Goal: Task Accomplishment & Management: Manage account settings

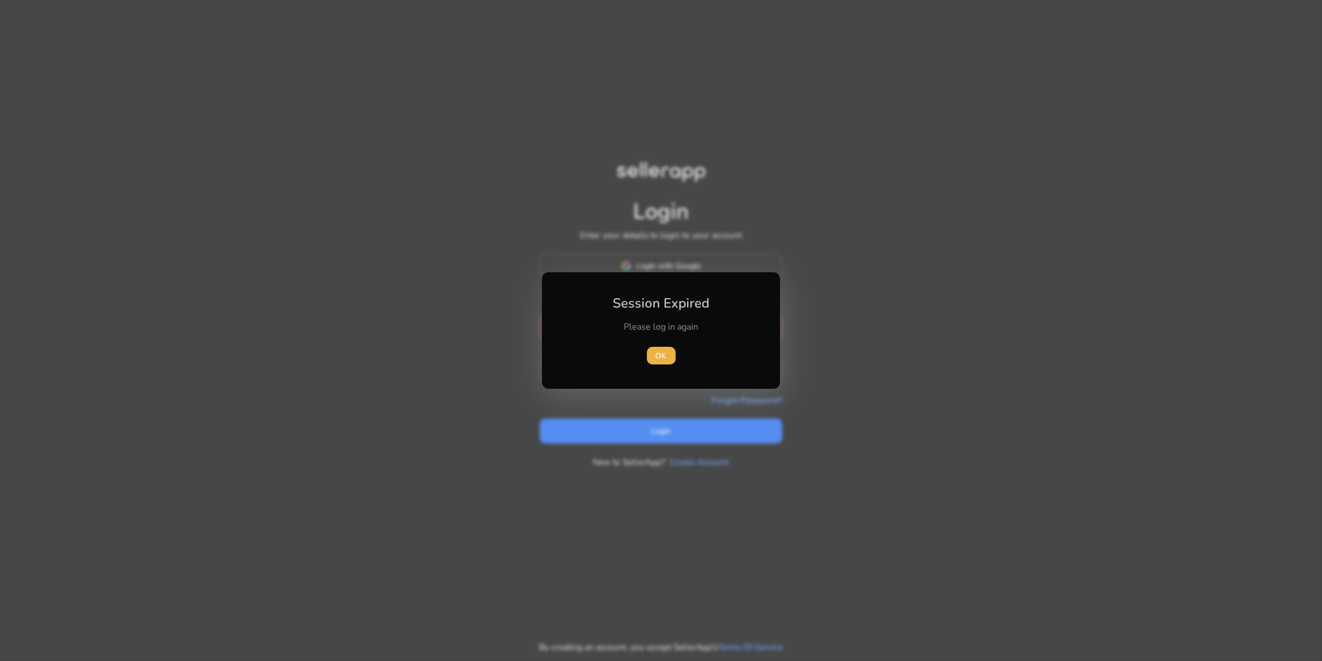
click at [662, 476] on div at bounding box center [661, 330] width 1322 height 661
click at [663, 362] on span "button" at bounding box center [661, 355] width 29 height 27
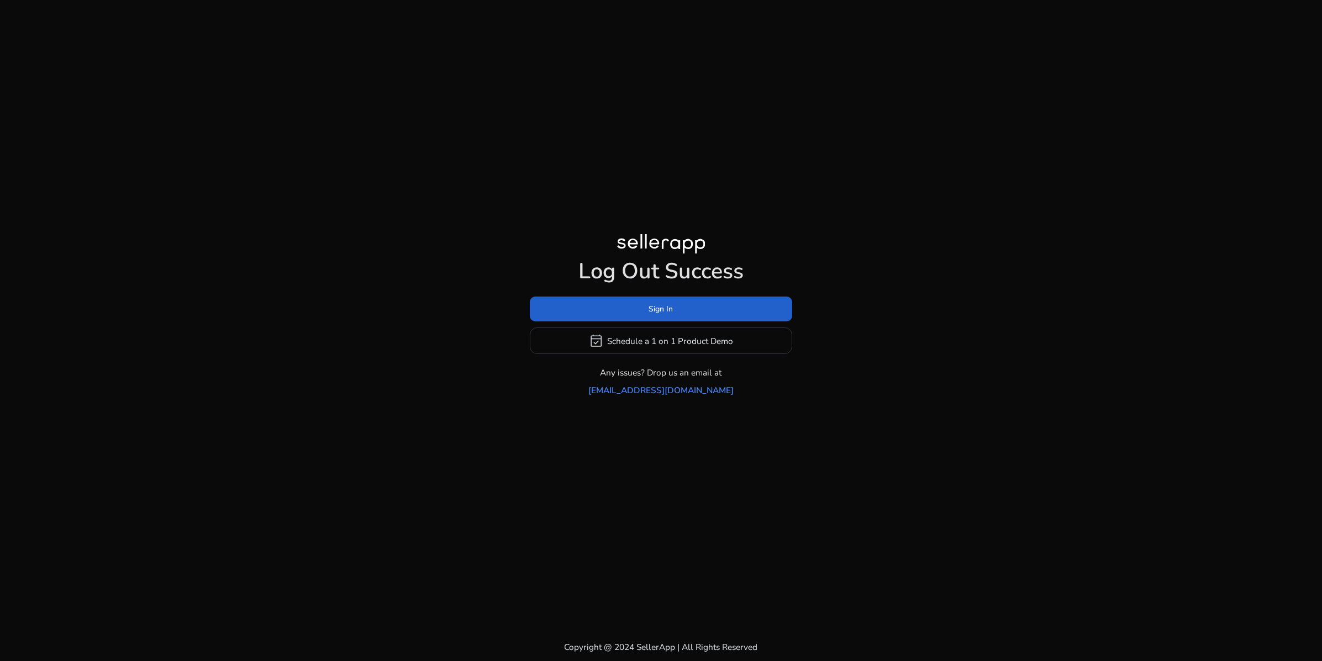
click at [674, 310] on span at bounding box center [661, 309] width 262 height 27
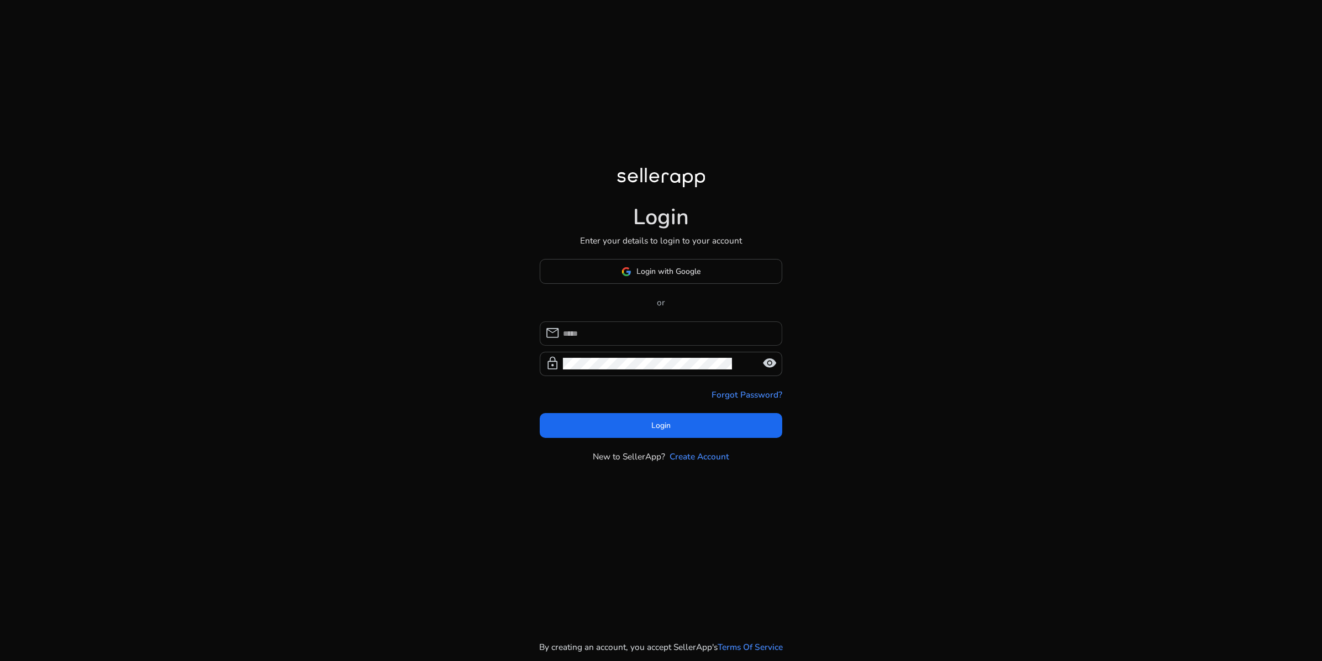
click at [671, 340] on input at bounding box center [668, 334] width 210 height 12
type input "**********"
click at [656, 438] on button "Login" at bounding box center [661, 425] width 243 height 25
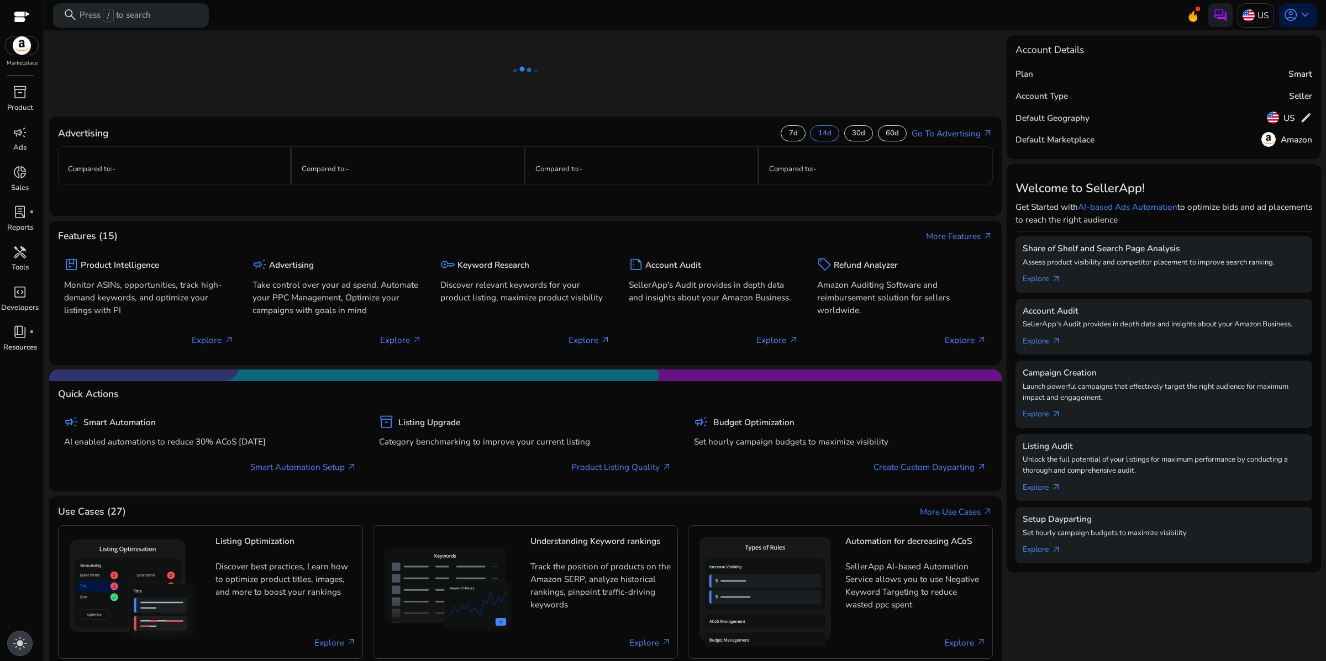
click at [18, 636] on span "light_mode" at bounding box center [20, 643] width 14 height 14
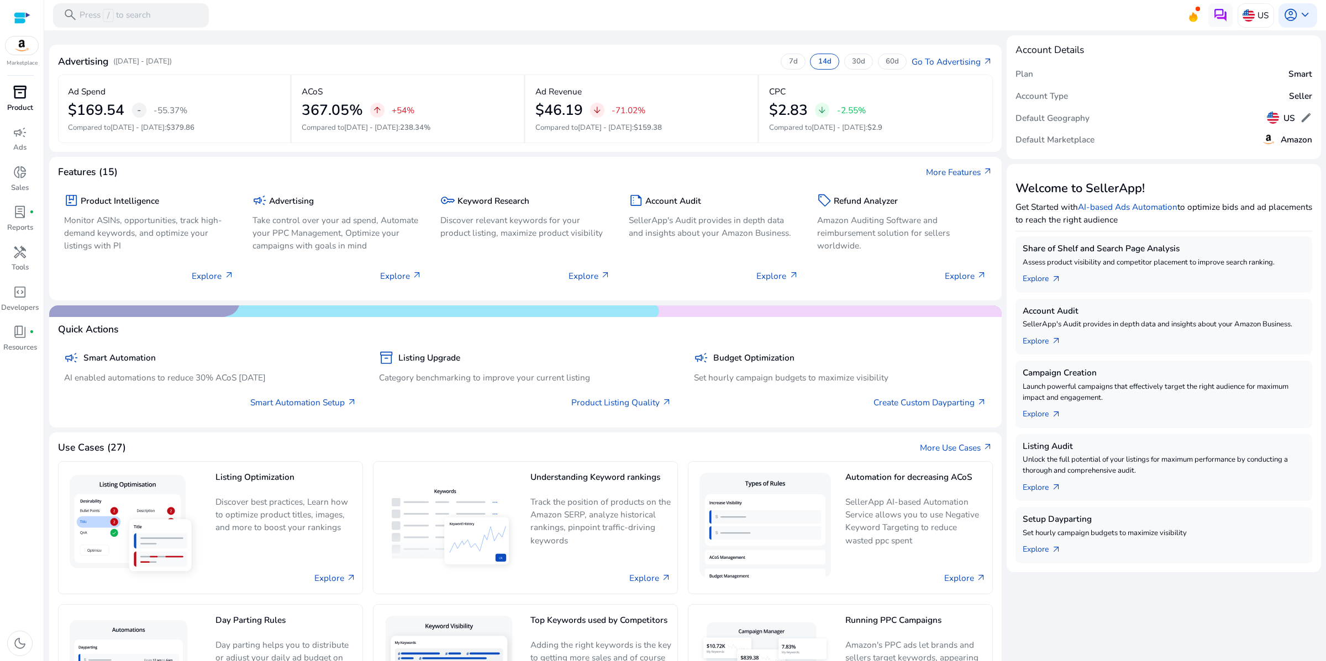
click at [19, 99] on span "inventory_2" at bounding box center [20, 92] width 14 height 14
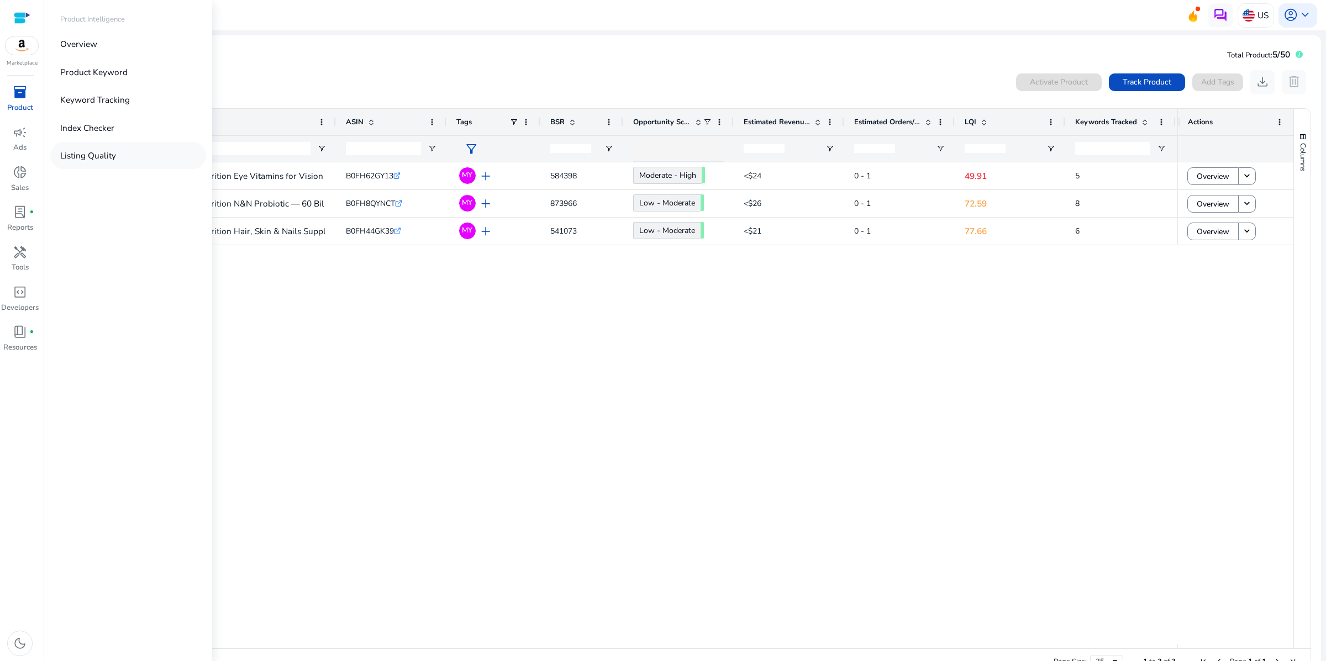
click at [110, 162] on p "Listing Quality" at bounding box center [88, 155] width 56 height 13
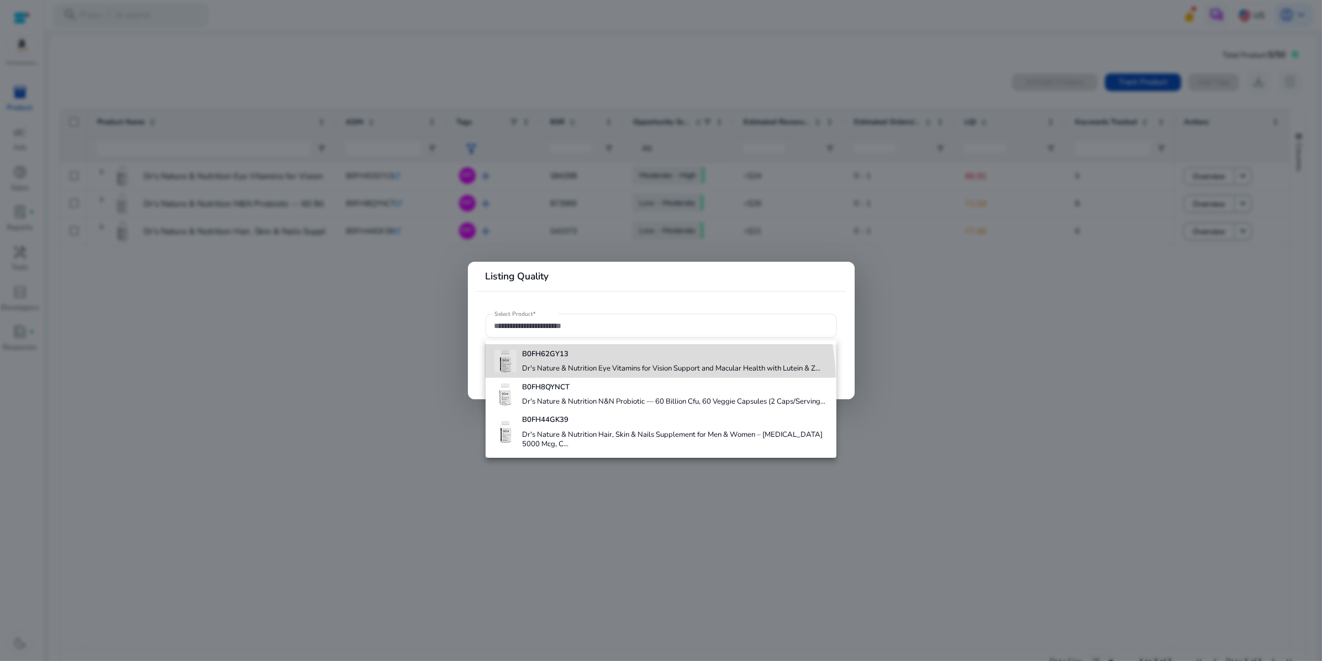
click at [581, 374] on h4 "Dr's Nature & Nutrition Eye Vitamins for Vision Support and Macular Health with…" at bounding box center [671, 369] width 298 height 10
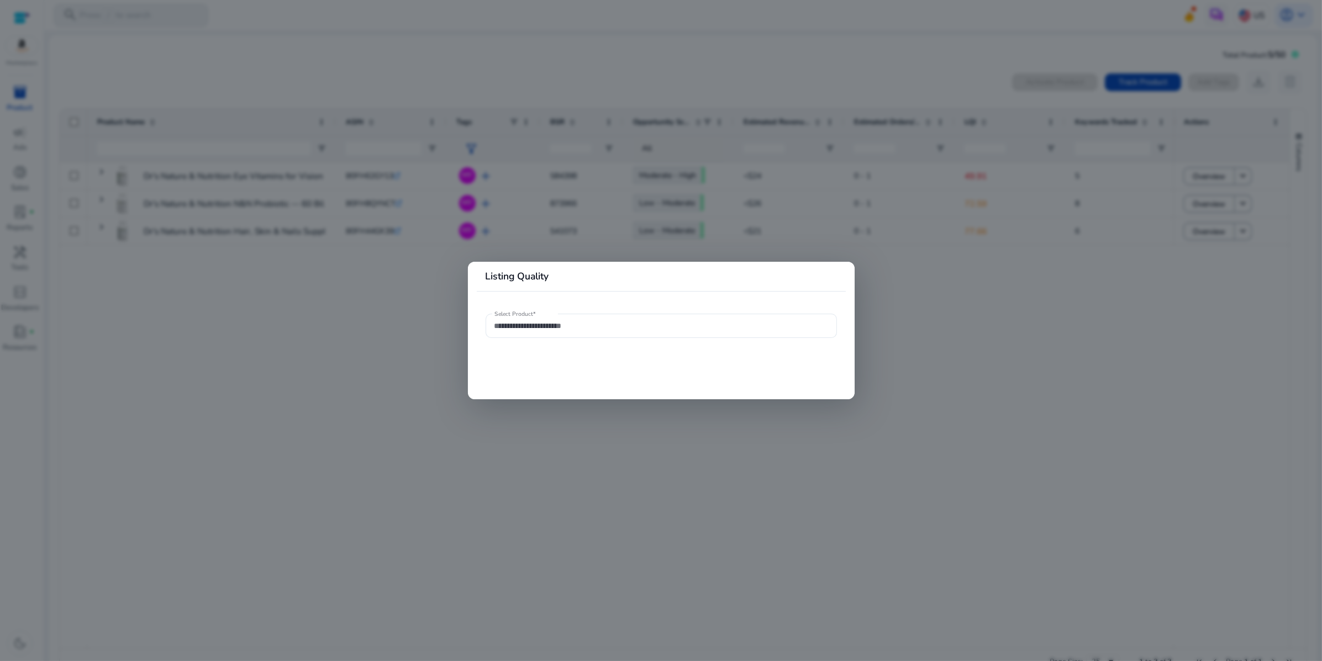
type input "**********"
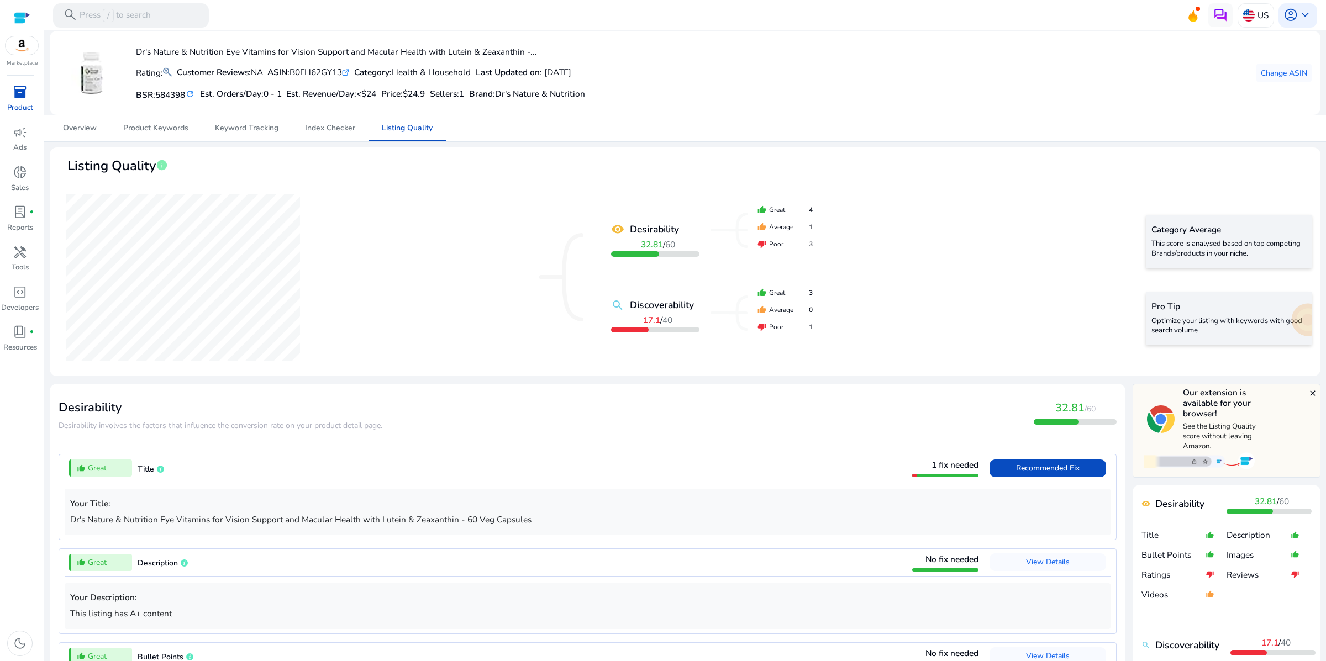
click at [20, 99] on span "inventory_2" at bounding box center [20, 92] width 14 height 14
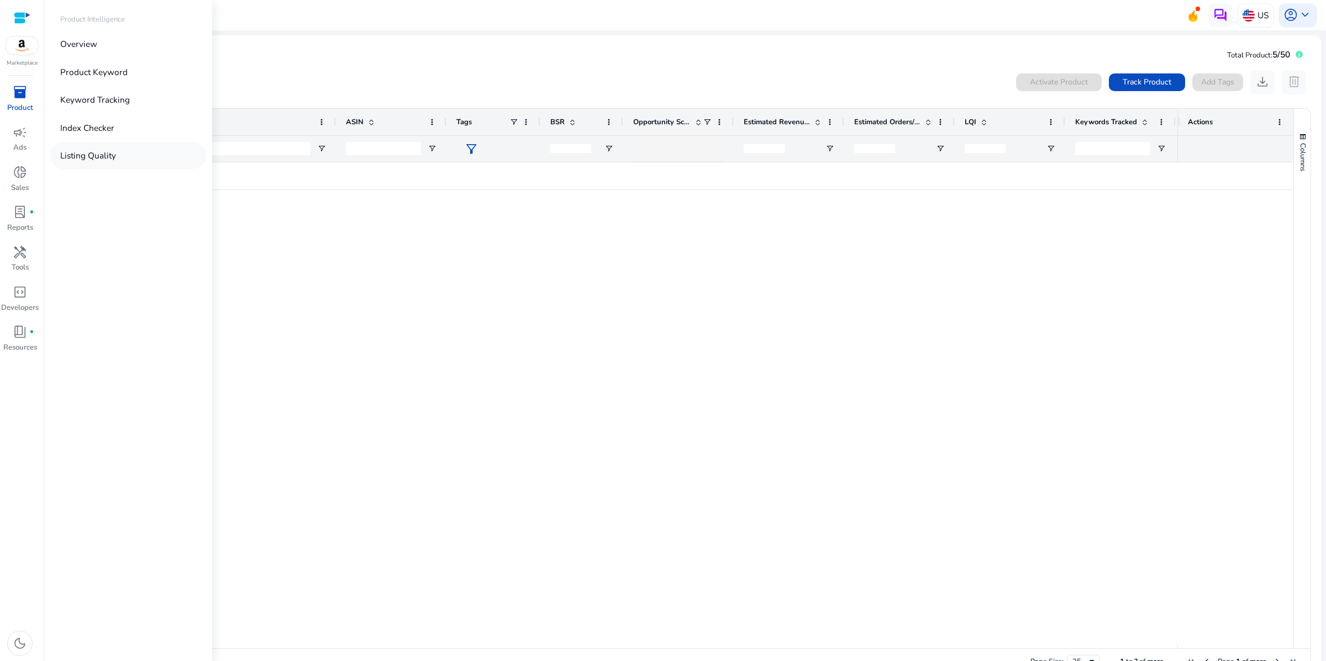
click at [116, 162] on p "Listing Quality" at bounding box center [88, 155] width 56 height 13
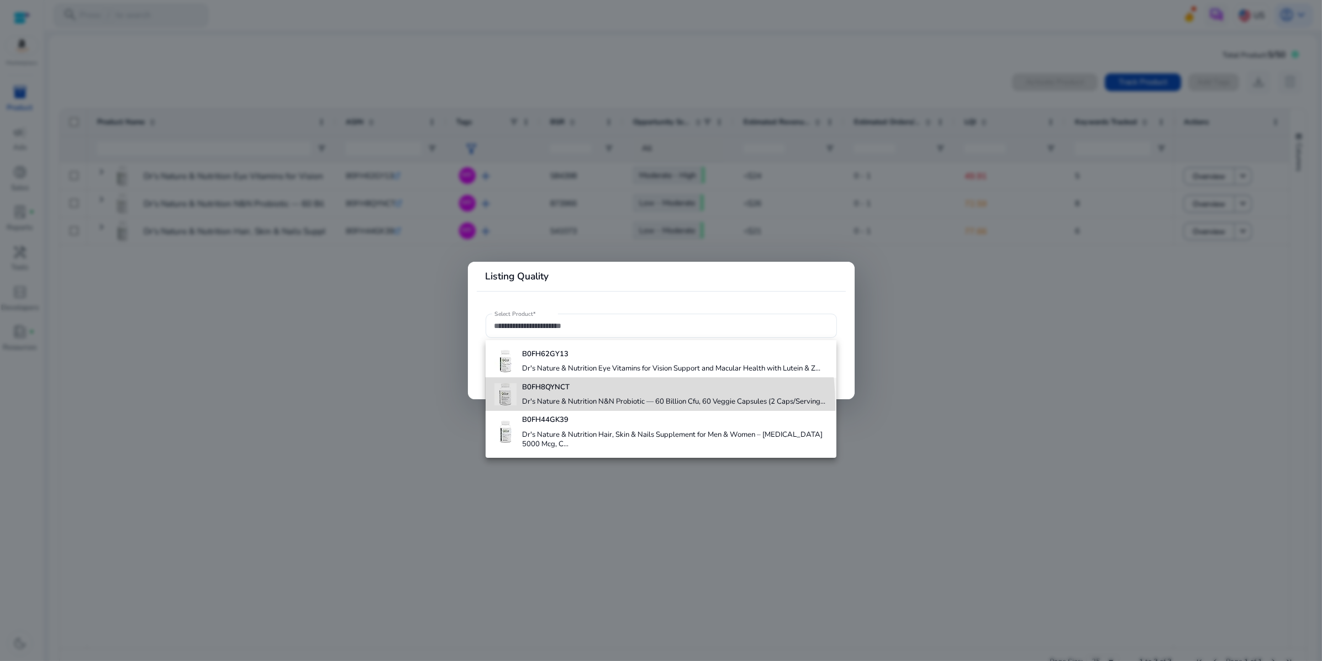
click at [569, 411] on div "B0FH8QYNCT Dr's Nature & Nutrition N&N Probiotic — 60 Billion Cfu, 60 Veggie Ca…" at bounding box center [673, 394] width 303 height 33
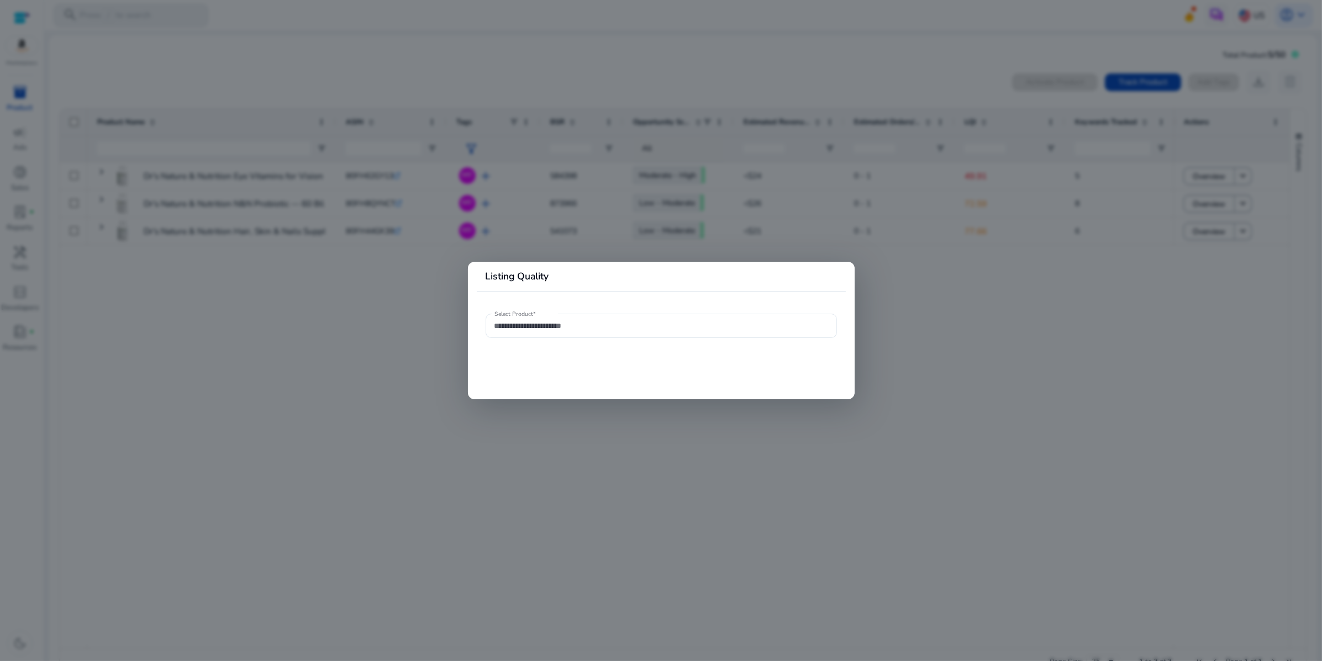
type input "**********"
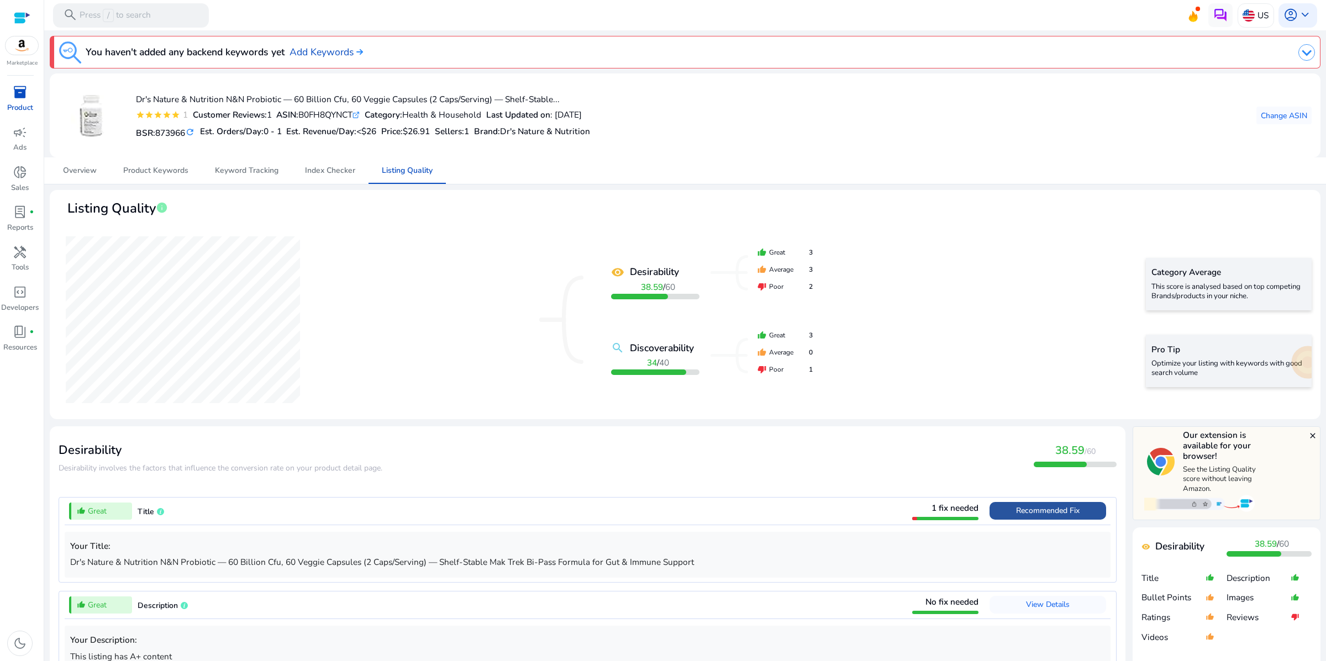
click at [1016, 516] on span "Recommended Fix" at bounding box center [1048, 510] width 64 height 10
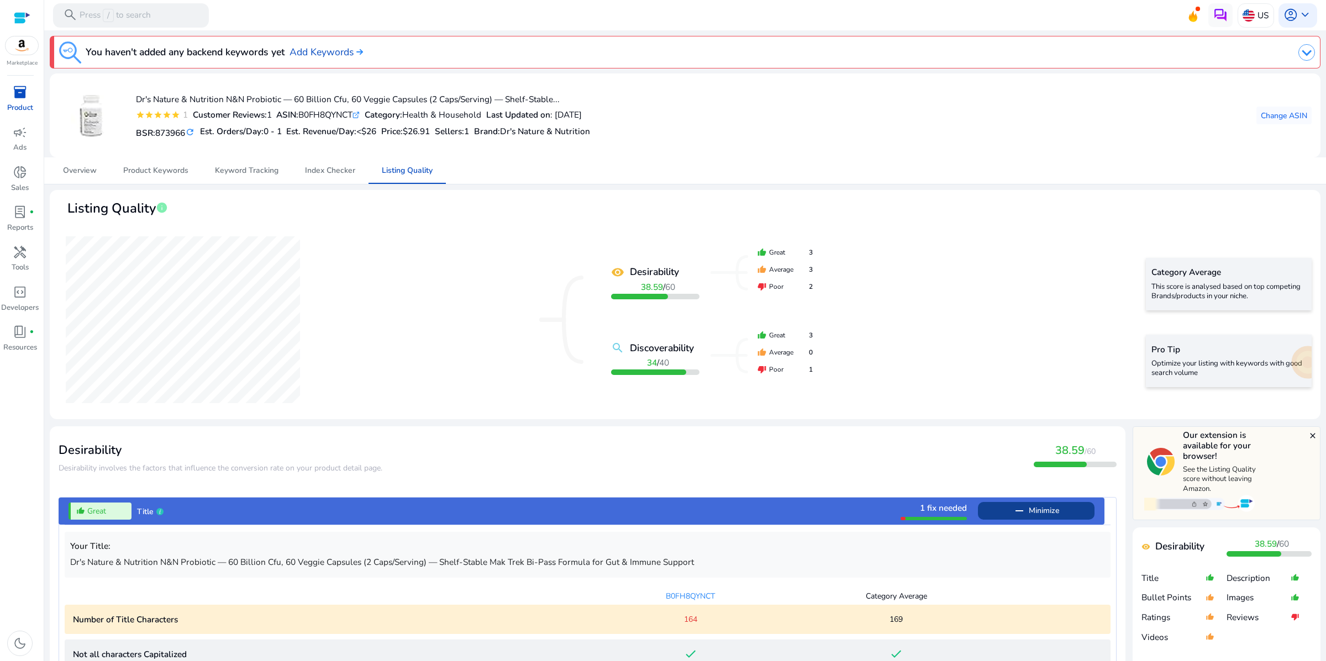
click at [23, 99] on span "inventory_2" at bounding box center [20, 92] width 14 height 14
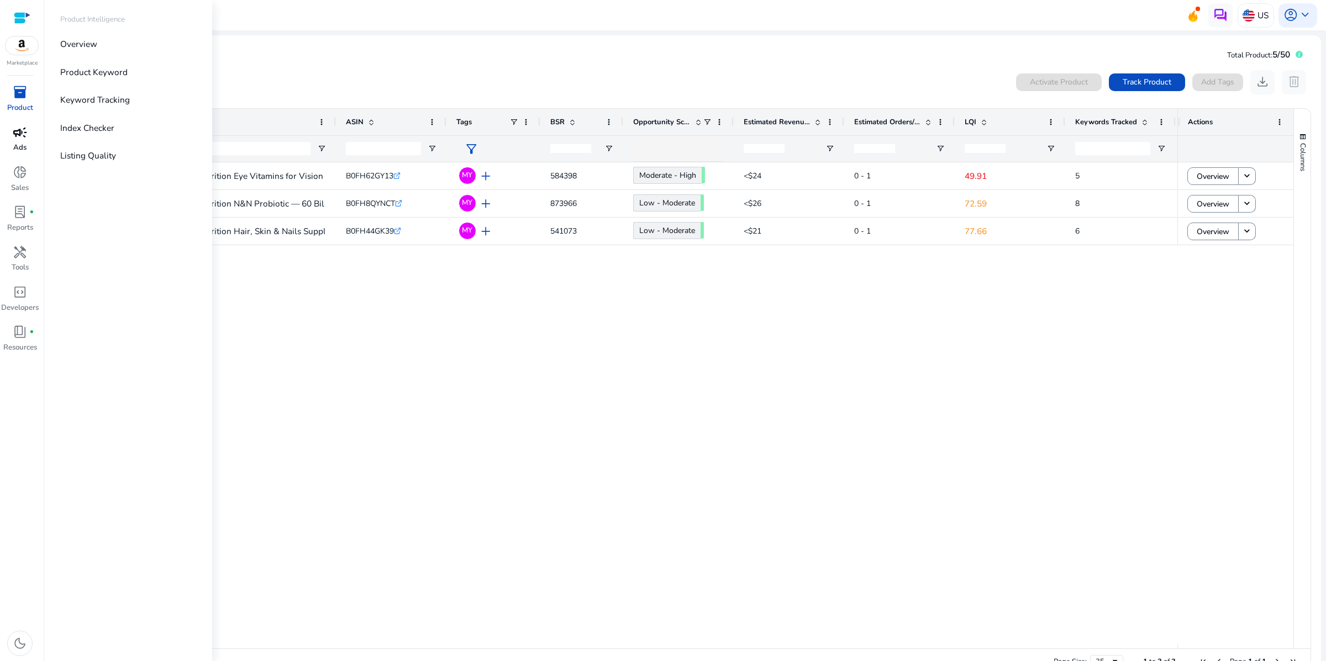
click at [15, 142] on div "campaign" at bounding box center [20, 132] width 34 height 19
click at [25, 99] on span "inventory_2" at bounding box center [20, 92] width 14 height 14
click at [23, 99] on span "inventory_2" at bounding box center [20, 92] width 14 height 14
click at [116, 162] on p "Listing Quality" at bounding box center [88, 155] width 56 height 13
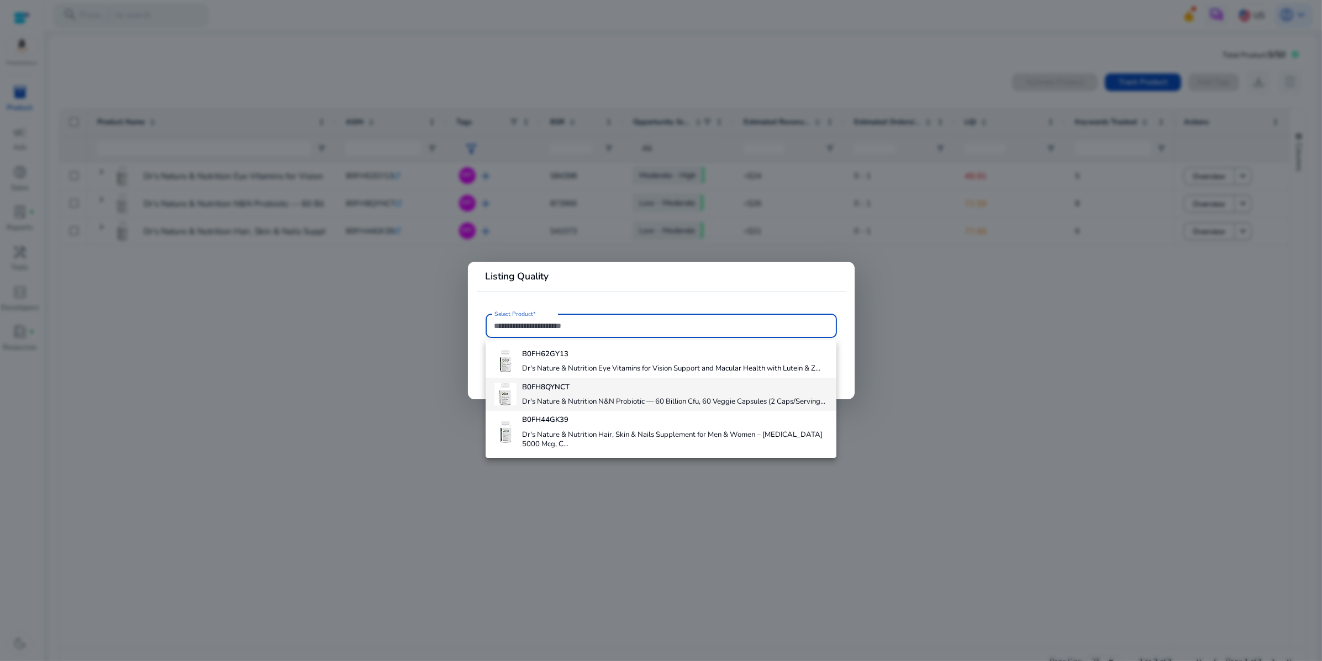
scroll to position [60, 0]
click at [611, 450] on h4 "Dr's Nature & Nutrition Hair, Skin & Nails Supplement for Men & Women – [MEDICA…" at bounding box center [674, 439] width 305 height 19
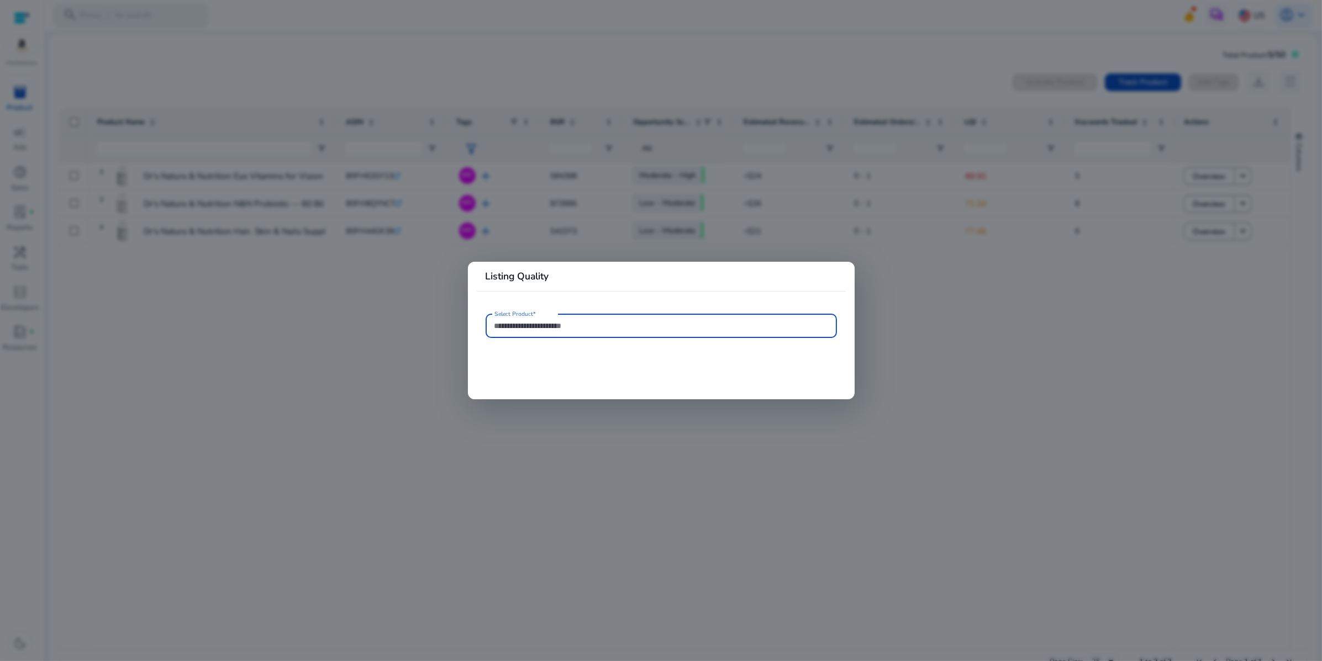
type input "**********"
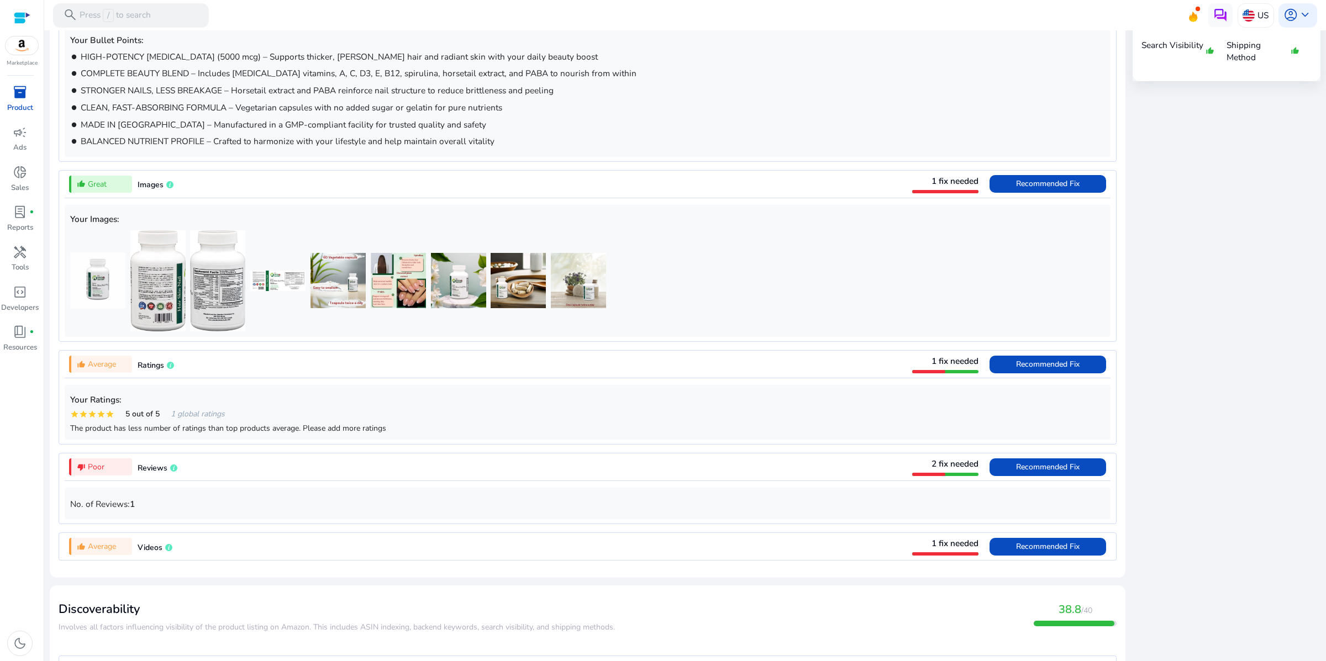
scroll to position [716, 0]
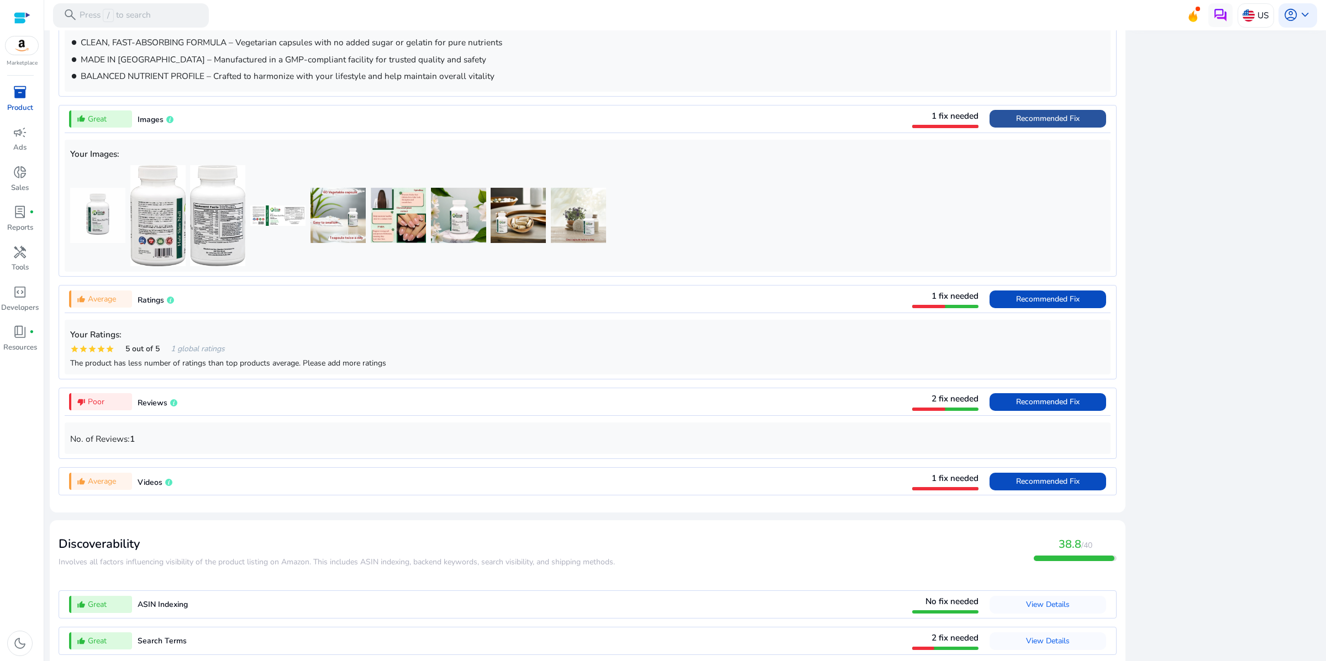
click at [1016, 124] on span "Recommended Fix" at bounding box center [1048, 118] width 64 height 10
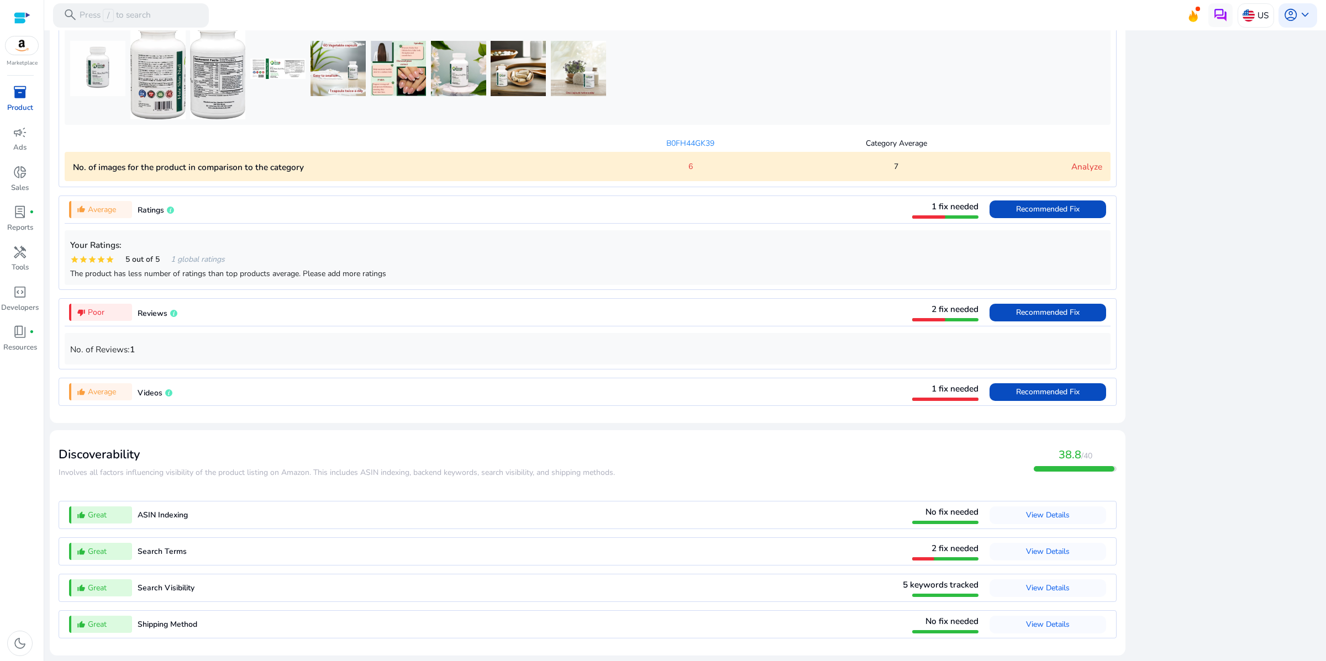
scroll to position [1015, 0]
